Goal: Submit feedback/report problem: Submit feedback/report problem

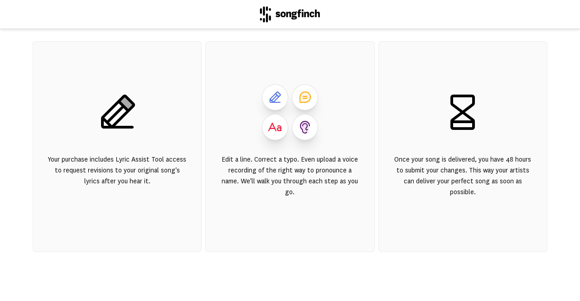
scroll to position [168, 0]
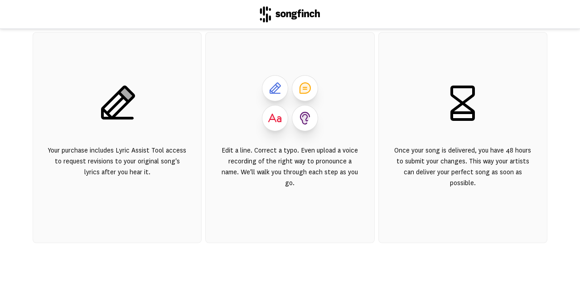
click at [110, 98] on icon at bounding box center [118, 103] width 34 height 34
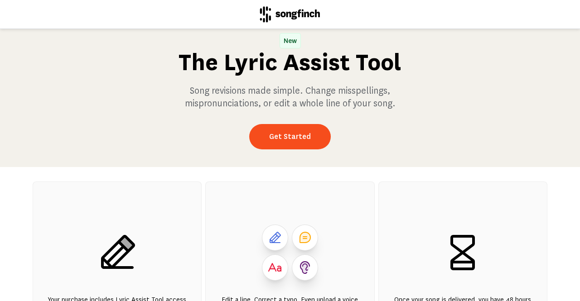
scroll to position [12, 0]
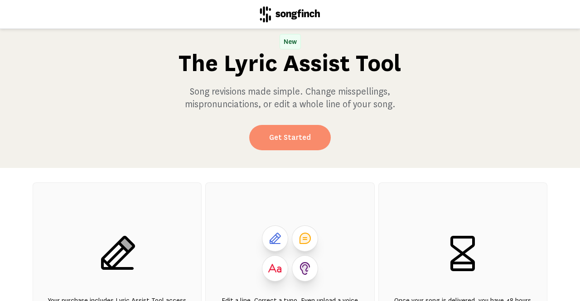
click at [279, 140] on link "Get Started" at bounding box center [290, 137] width 82 height 25
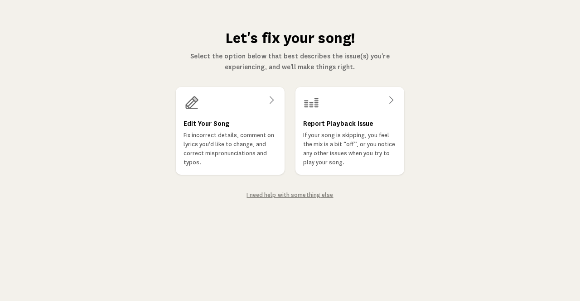
click at [305, 193] on link "I need help with something else" at bounding box center [289, 195] width 86 height 6
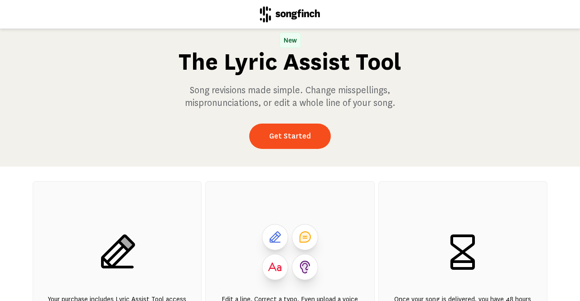
scroll to position [10, 0]
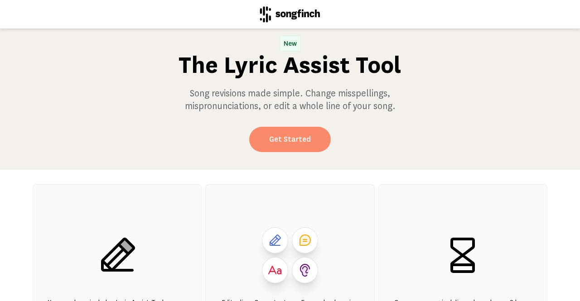
click at [292, 138] on link "Get Started" at bounding box center [290, 139] width 82 height 25
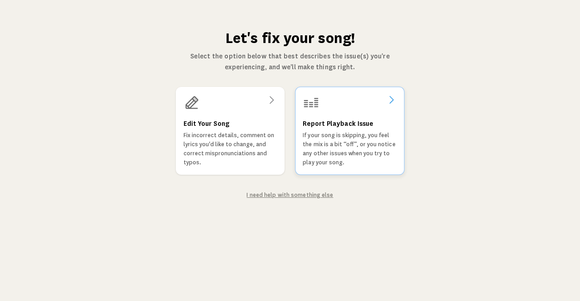
click at [392, 100] on icon at bounding box center [390, 100] width 11 height 11
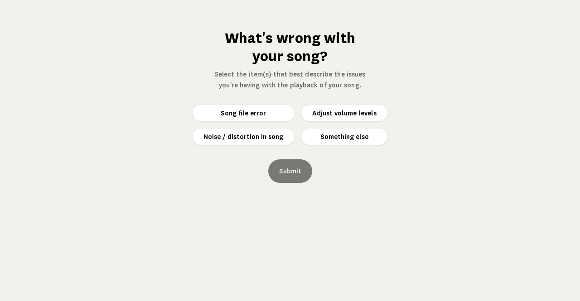
click at [339, 138] on button "Something else" at bounding box center [344, 137] width 86 height 16
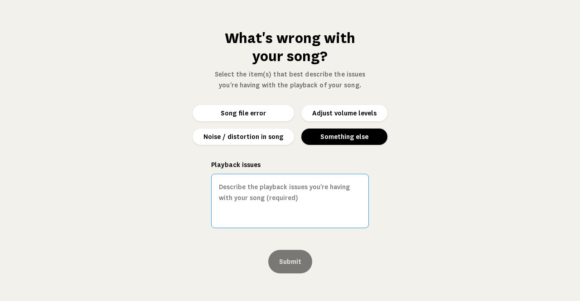
click at [259, 189] on textarea "Playback issues" at bounding box center [290, 201] width 158 height 54
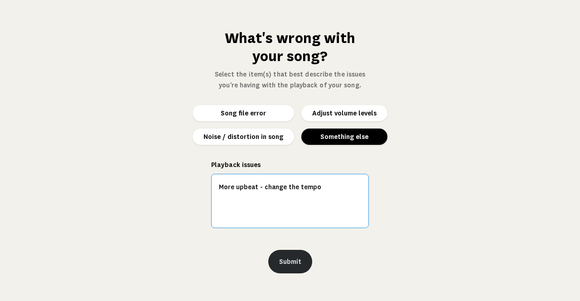
type textarea "More upbeat - change the tempo"
click at [285, 264] on button "Submit" at bounding box center [290, 262] width 44 height 24
